Goal: Task Accomplishment & Management: Manage account settings

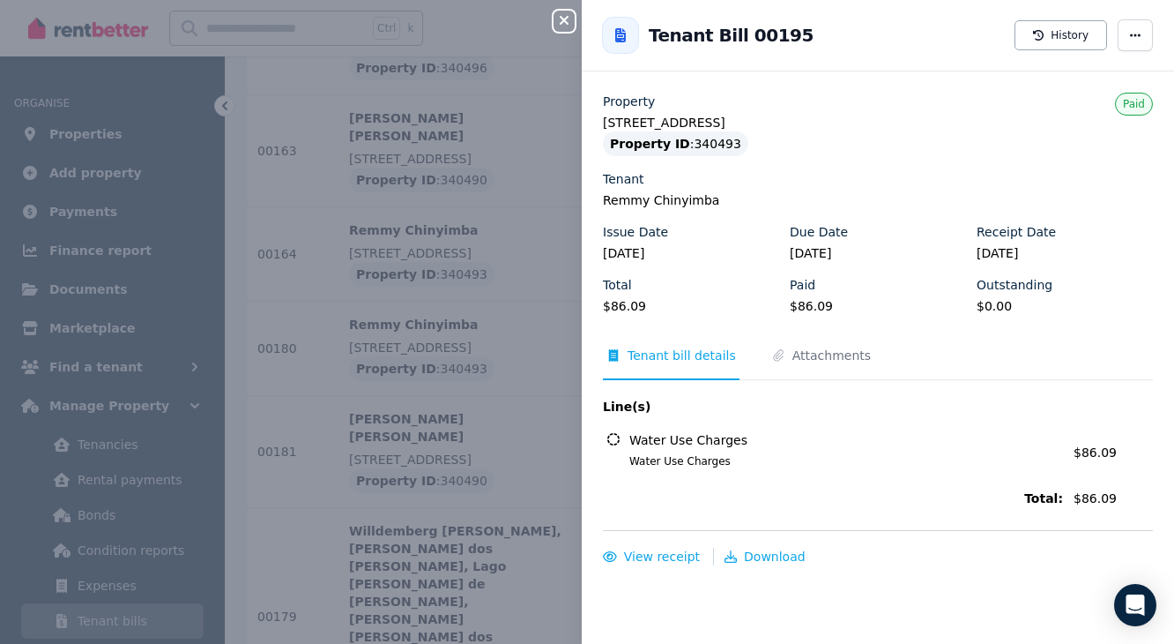
click at [559, 21] on icon "button" at bounding box center [564, 20] width 21 height 14
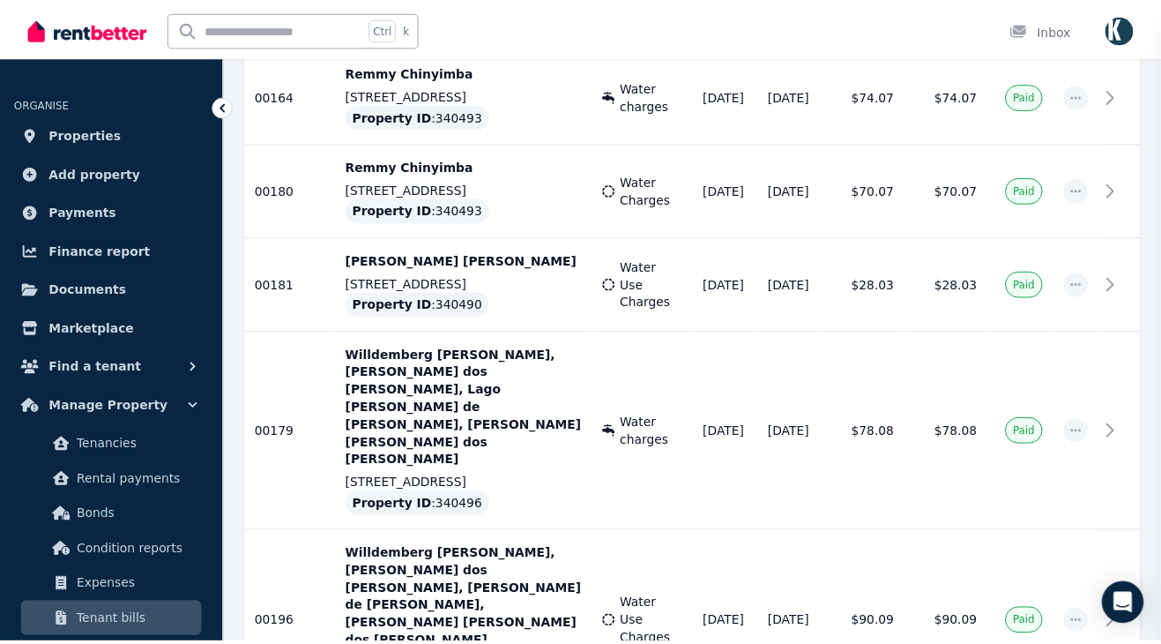
scroll to position [1791, 0]
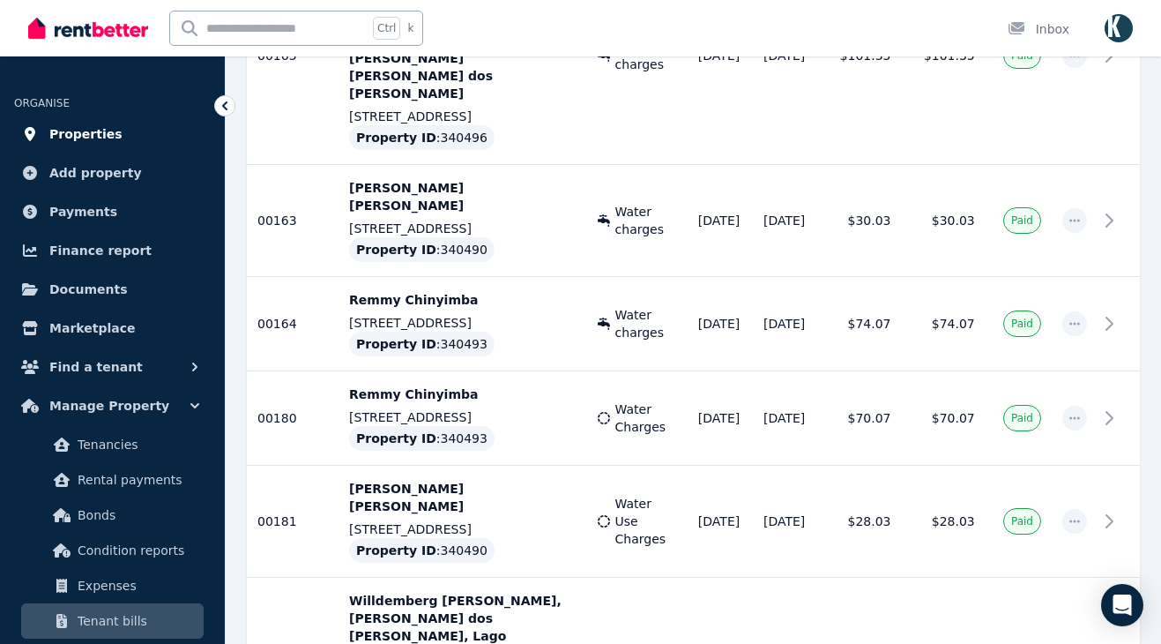
click at [66, 126] on span "Properties" at bounding box center [85, 133] width 73 height 21
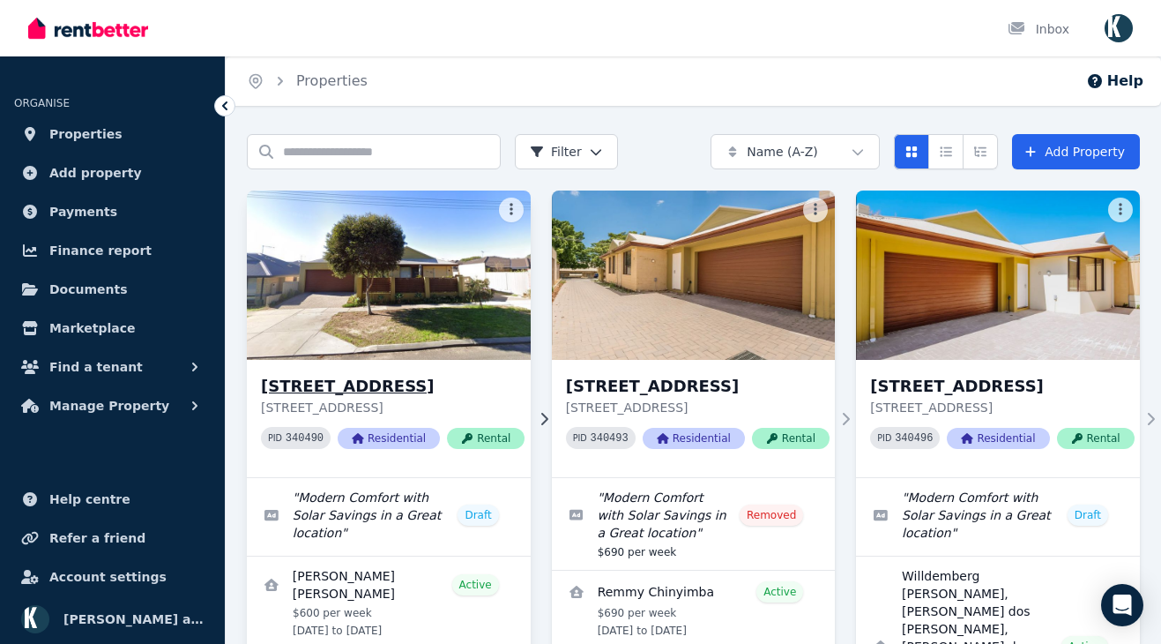
click at [422, 292] on img at bounding box center [389, 275] width 298 height 178
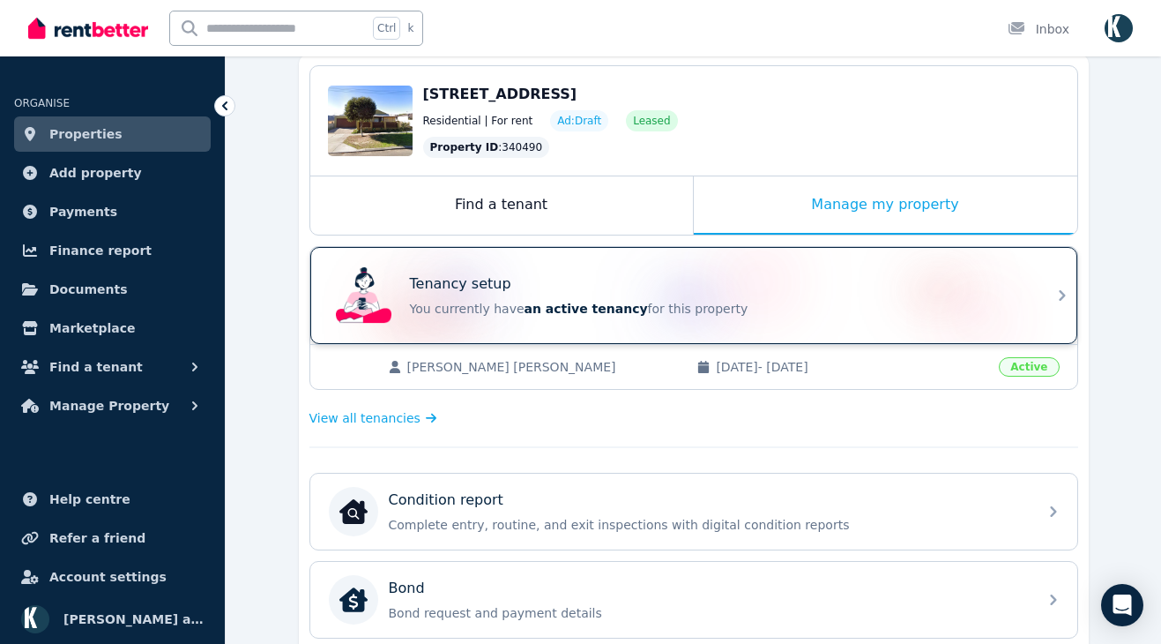
scroll to position [264, 0]
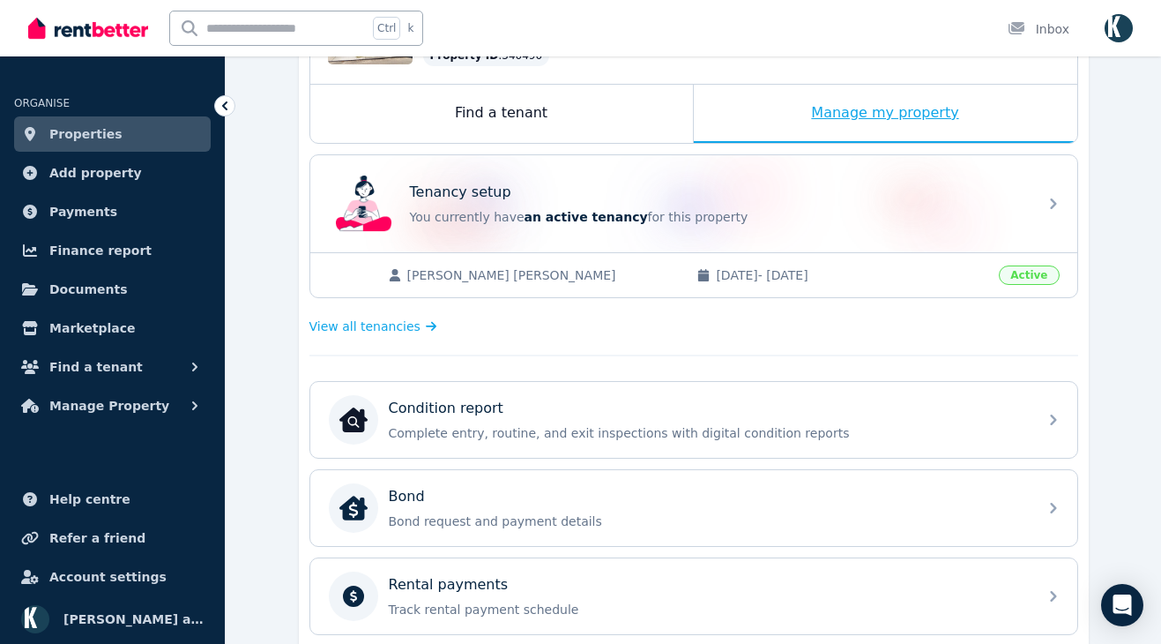
click at [889, 115] on div "Manage my property" at bounding box center [885, 114] width 383 height 58
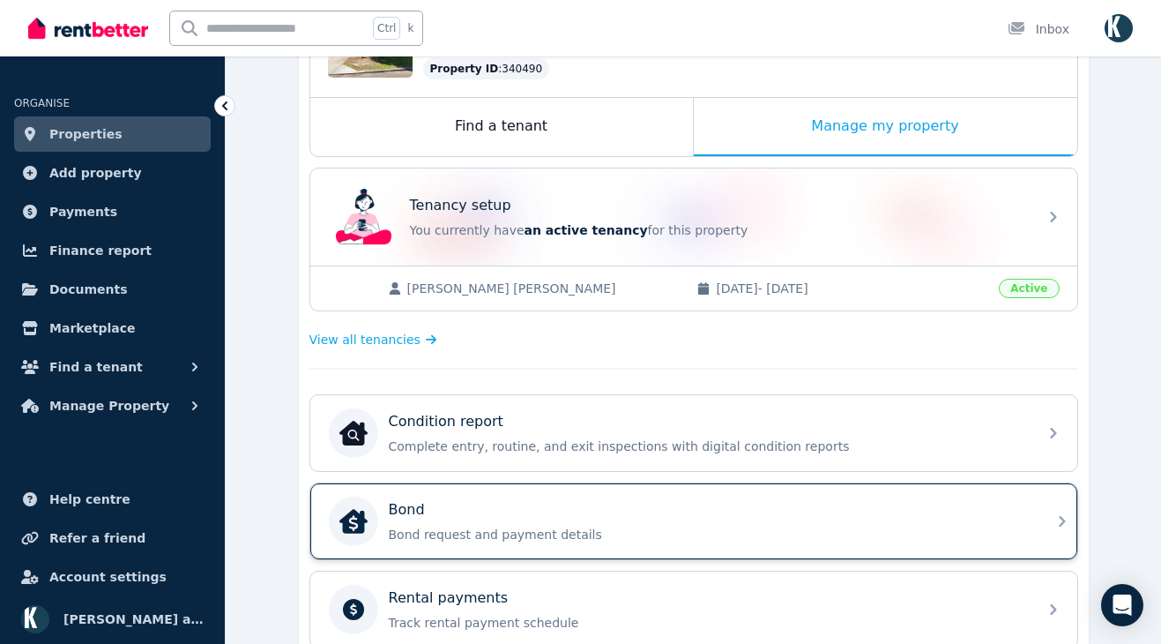
scroll to position [353, 0]
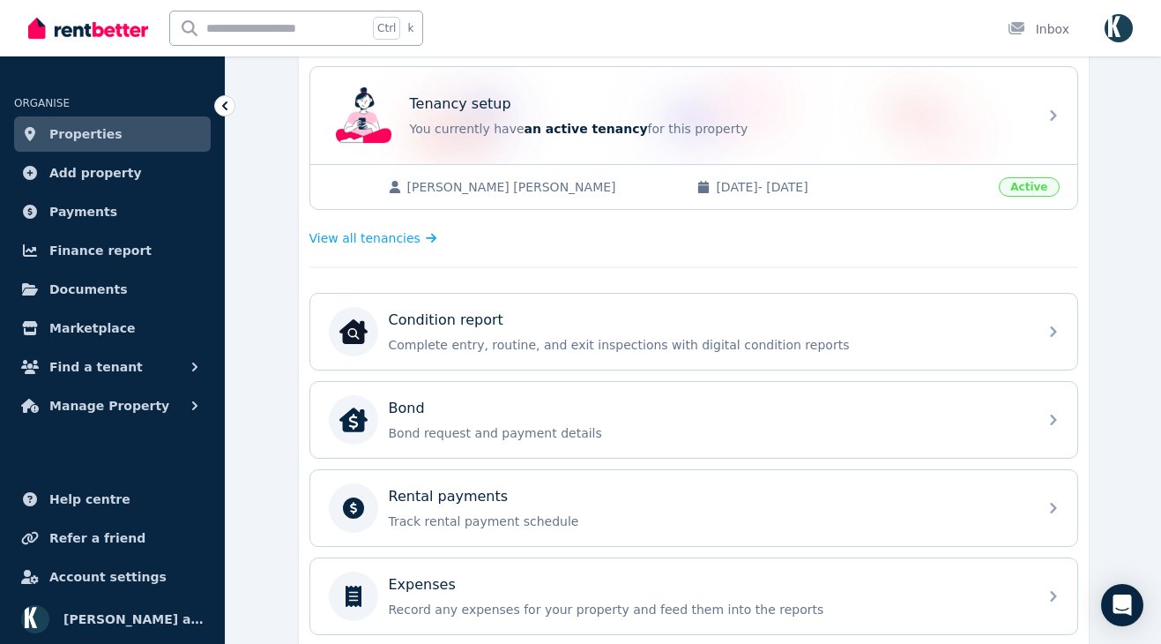
click at [1025, 187] on span "Active" at bounding box center [1029, 186] width 60 height 19
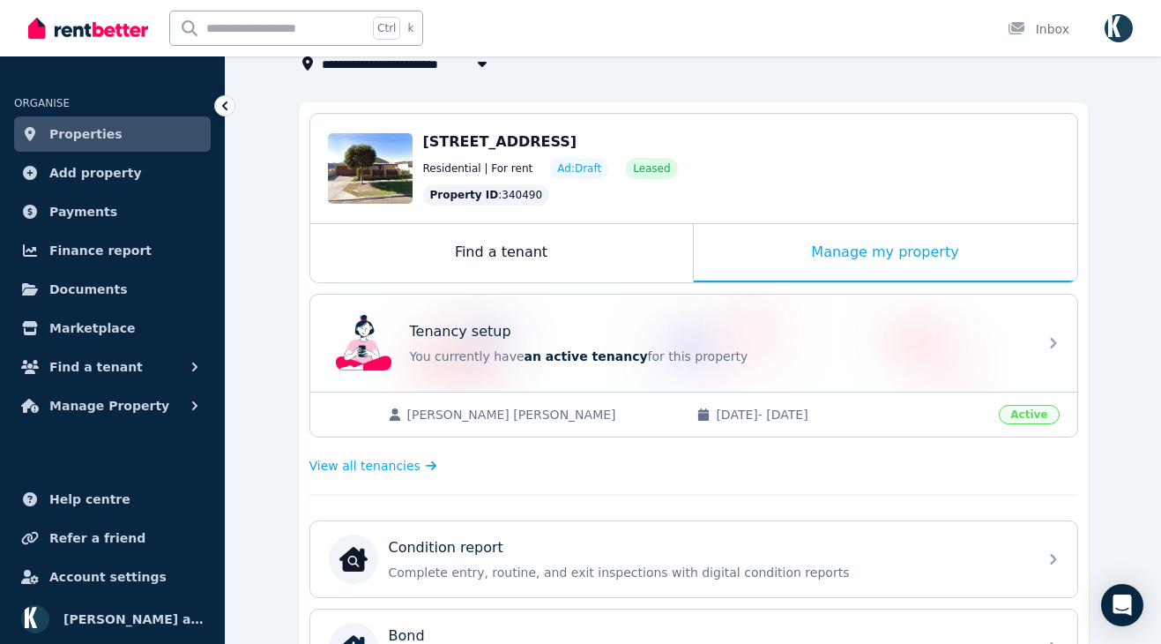
scroll to position [69, 0]
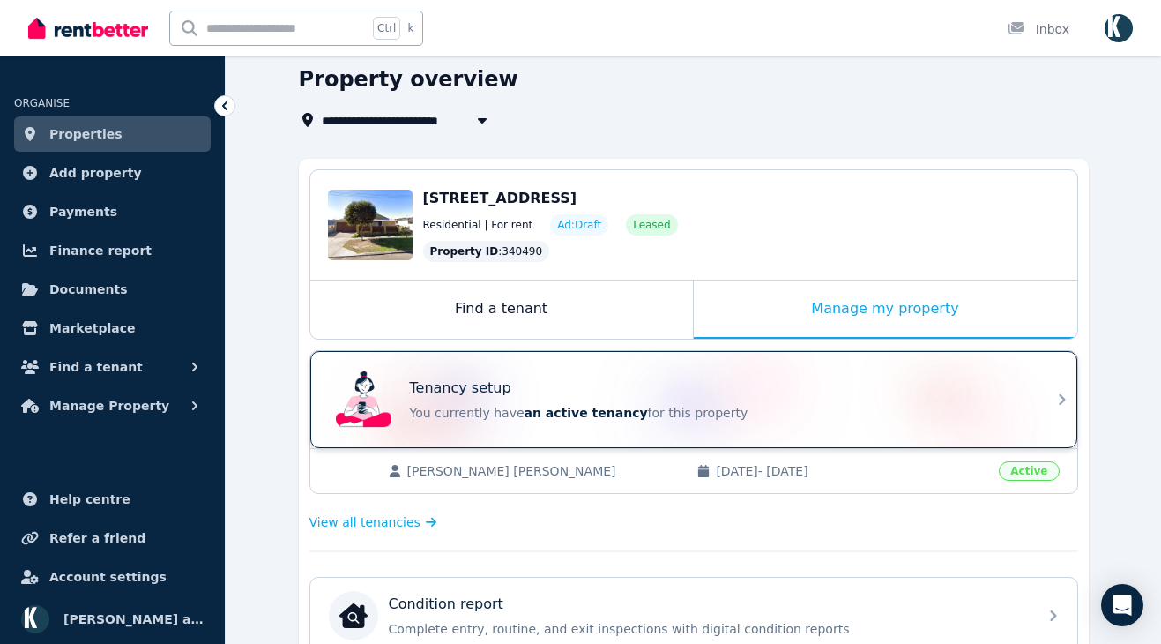
click at [856, 382] on div "Tenancy setup" at bounding box center [718, 387] width 617 height 21
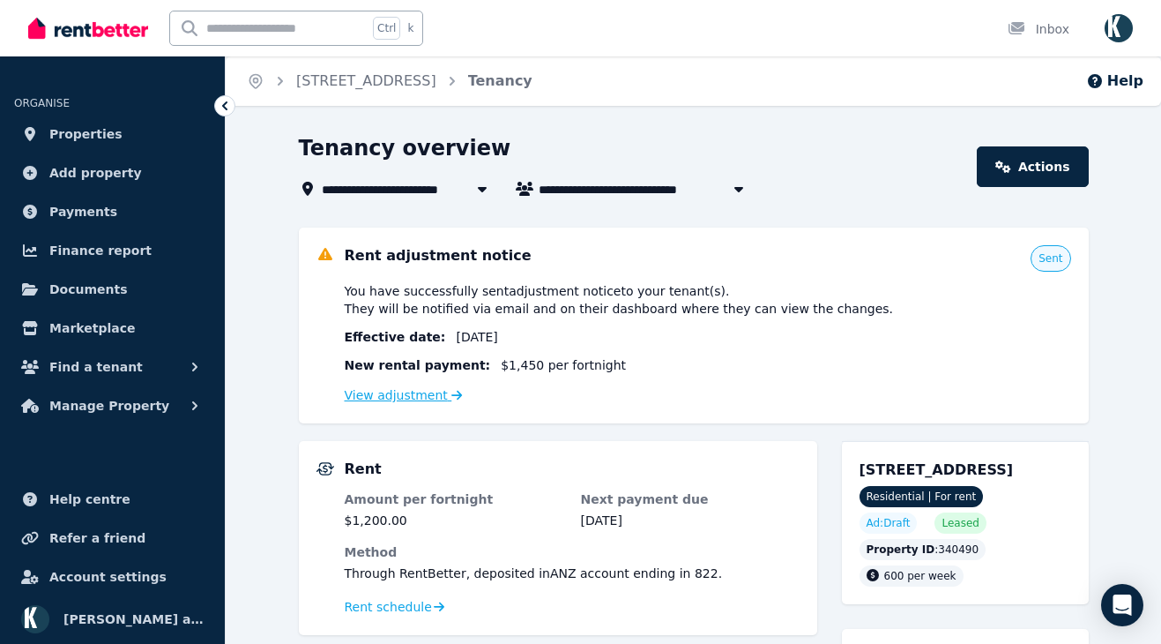
click at [378, 395] on link "View adjustment" at bounding box center [404, 395] width 118 height 14
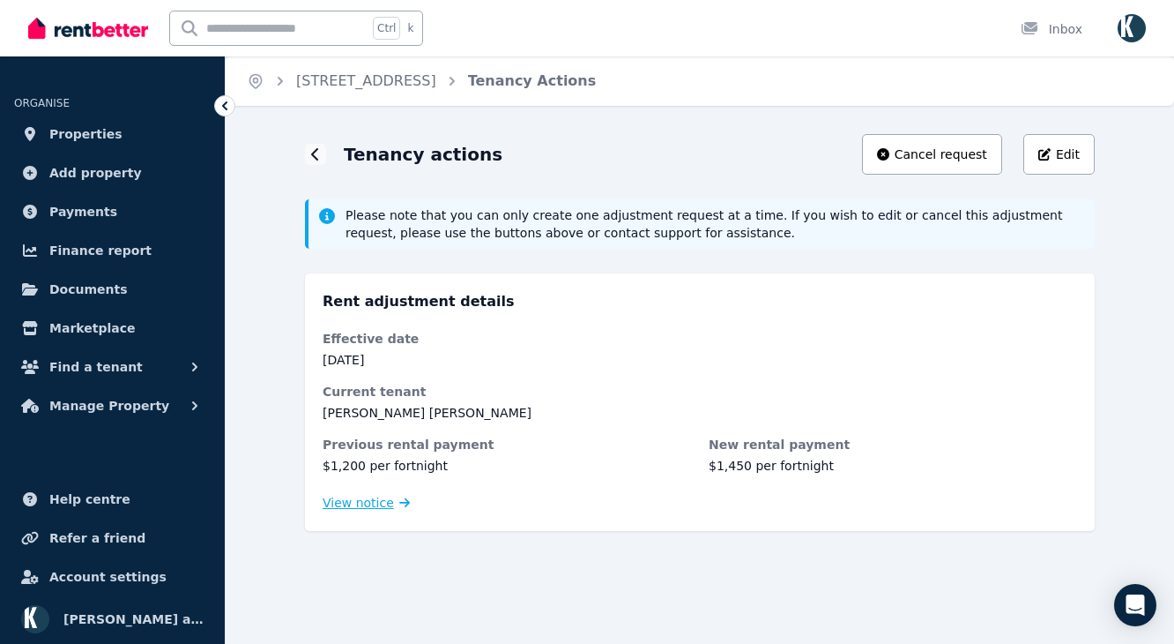
click at [354, 503] on span "View notice" at bounding box center [358, 503] width 71 height 18
